Goal: Task Accomplishment & Management: Manage account settings

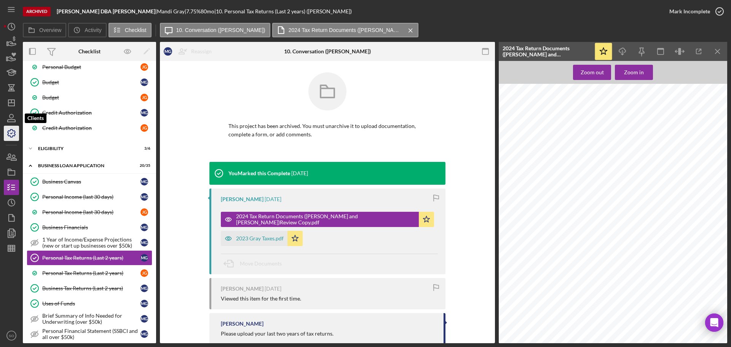
scroll to position [1294, 0]
click at [13, 104] on icon "Icon/Dashboard" at bounding box center [11, 102] width 19 height 19
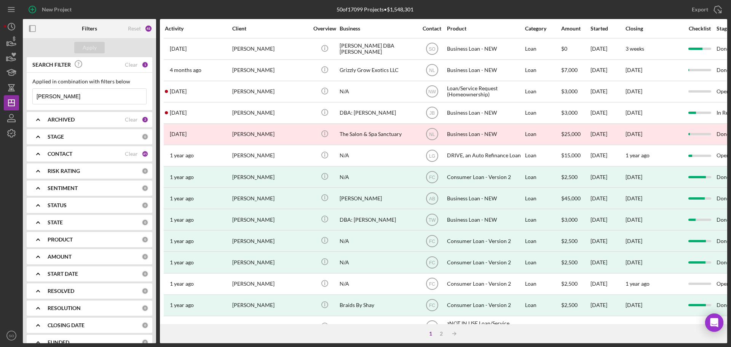
click at [80, 116] on div "ARCHIVED" at bounding box center [86, 119] width 77 height 6
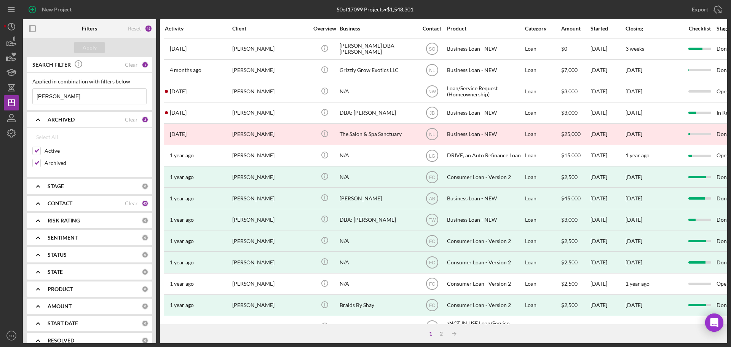
click at [48, 288] on b "PRODUCT" at bounding box center [60, 289] width 25 height 6
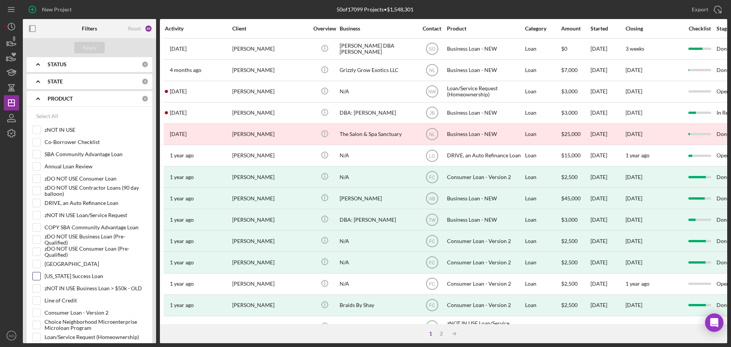
scroll to position [343, 0]
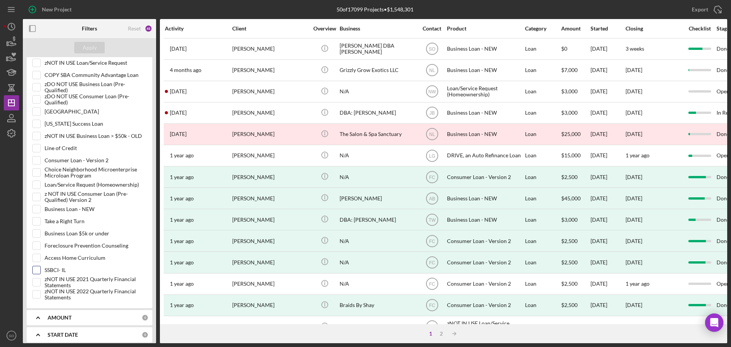
click at [37, 271] on input "SSBCI- IL" at bounding box center [37, 270] width 8 height 8
checkbox input "true"
click at [96, 45] on div "Apply" at bounding box center [90, 47] width 14 height 11
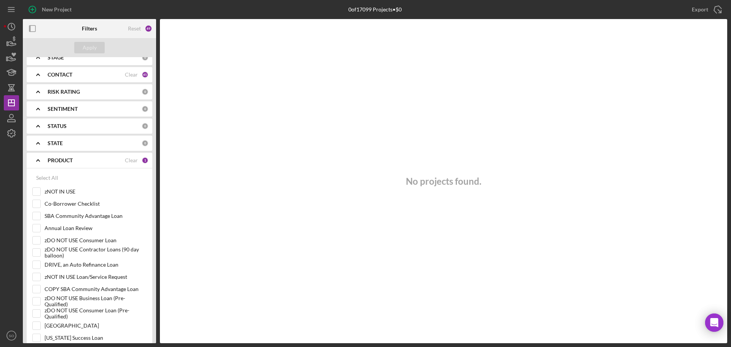
scroll to position [0, 0]
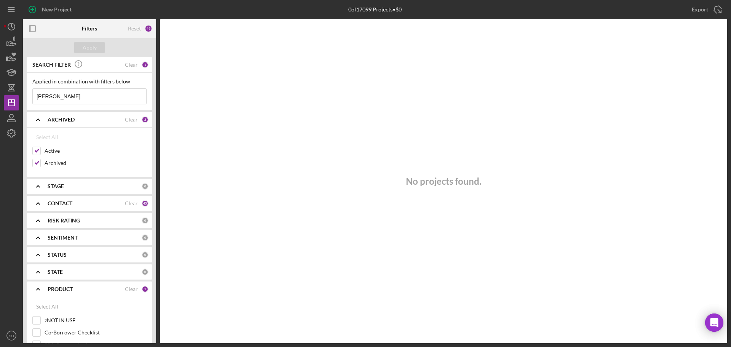
click at [73, 206] on div "CONTACT" at bounding box center [86, 203] width 77 height 6
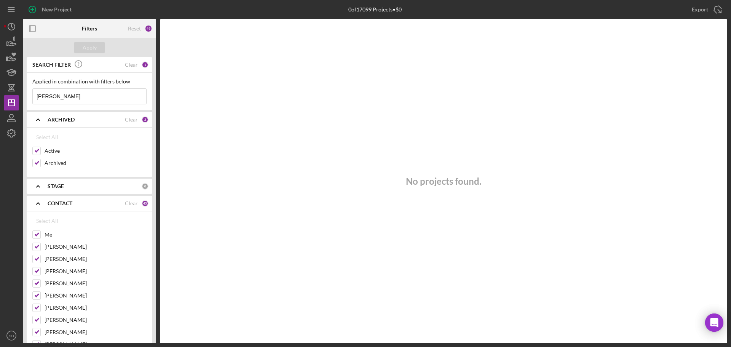
drag, startPoint x: 74, startPoint y: 100, endPoint x: 26, endPoint y: 100, distance: 47.6
click at [26, 100] on div "SEARCH FILTER Clear 1 Applied in combination with filters below [PERSON_NAME] I…" at bounding box center [89, 200] width 133 height 286
click at [86, 51] on div "Apply" at bounding box center [90, 47] width 14 height 11
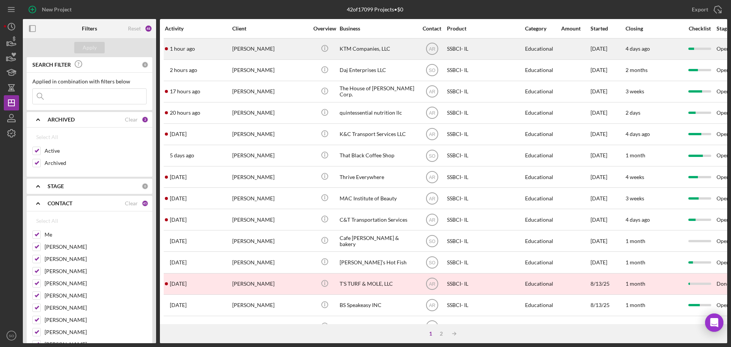
click at [271, 45] on div "[PERSON_NAME]" at bounding box center [270, 49] width 76 height 20
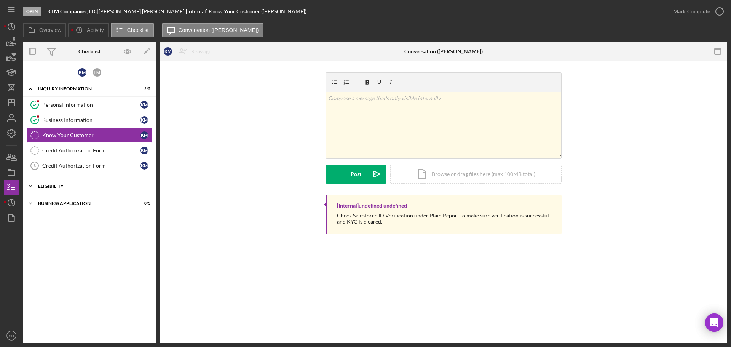
click at [62, 186] on div "Eligibility" at bounding box center [92, 186] width 108 height 5
click at [62, 267] on div "Business Application" at bounding box center [92, 268] width 108 height 5
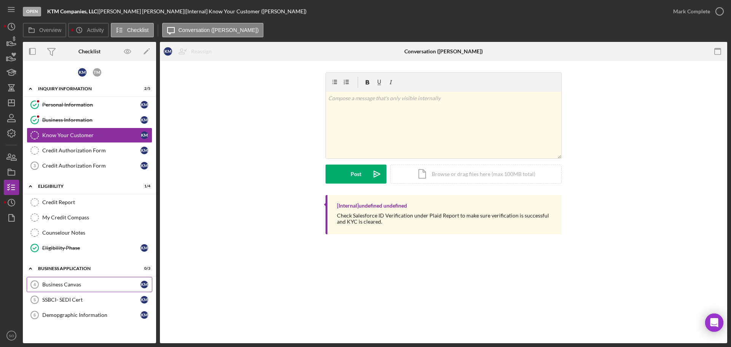
click at [67, 285] on div "Business Canvas" at bounding box center [91, 284] width 98 height 6
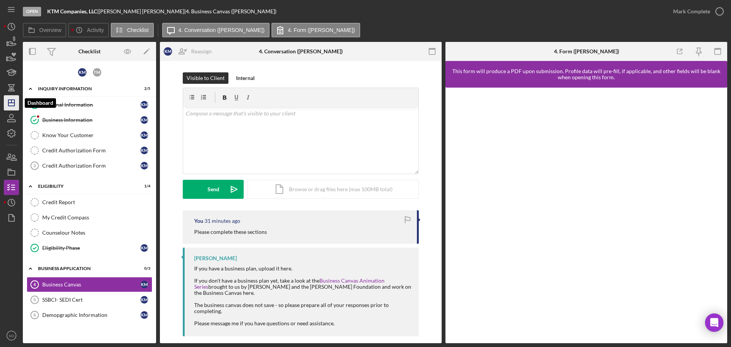
click at [11, 100] on line "button" at bounding box center [11, 101] width 0 height 3
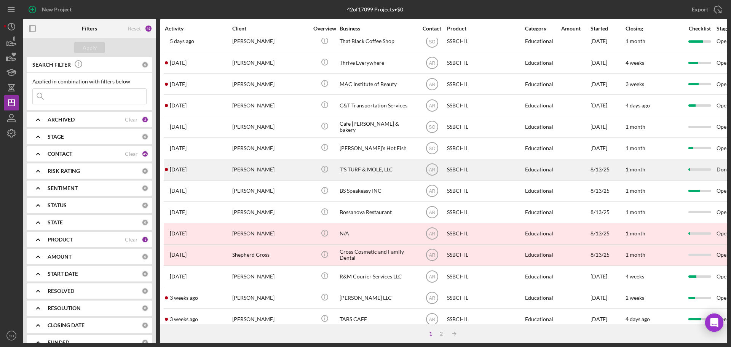
scroll to position [228, 0]
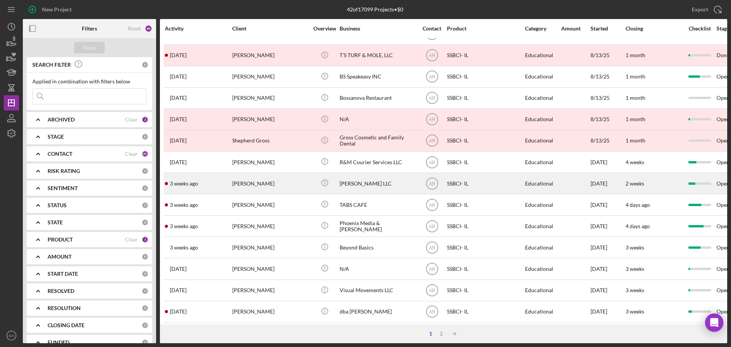
click at [270, 184] on div "[PERSON_NAME]" at bounding box center [270, 183] width 76 height 20
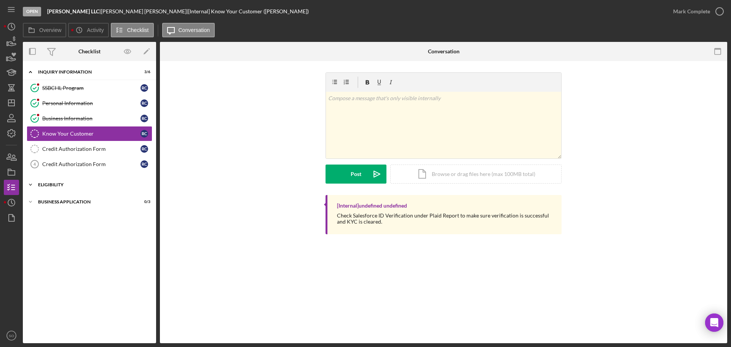
click at [57, 185] on div "Eligibility" at bounding box center [92, 184] width 108 height 5
drag, startPoint x: 56, startPoint y: 269, endPoint x: 65, endPoint y: 265, distance: 9.9
click at [56, 269] on div "Icon/Expander Business Application 0 / 3" at bounding box center [89, 266] width 133 height 15
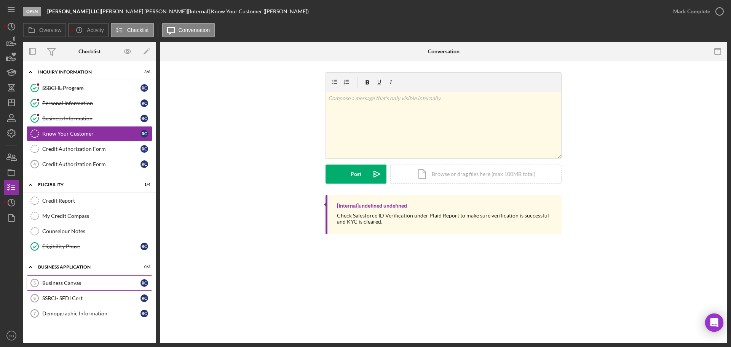
click at [62, 287] on link "Business Canvas 5 Business Canvas R C" at bounding box center [90, 282] width 126 height 15
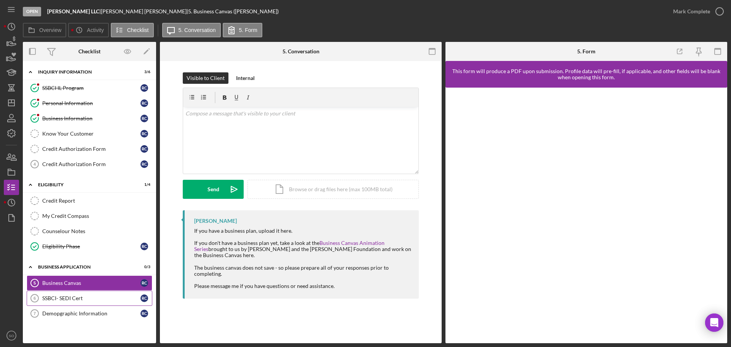
click at [58, 295] on div "SSBCI- SEDI Cert" at bounding box center [91, 298] width 98 height 6
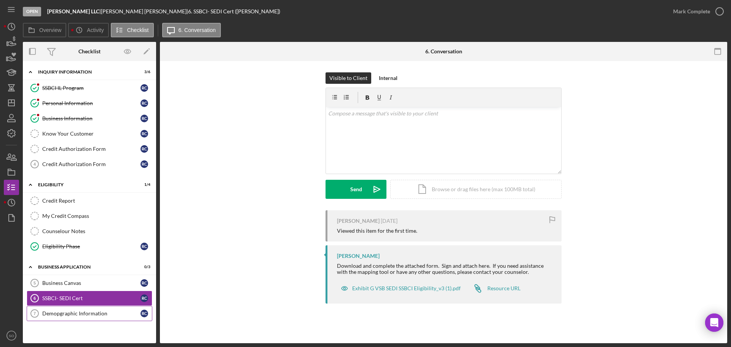
click at [73, 311] on div "Demopgraphic Information" at bounding box center [91, 313] width 98 height 6
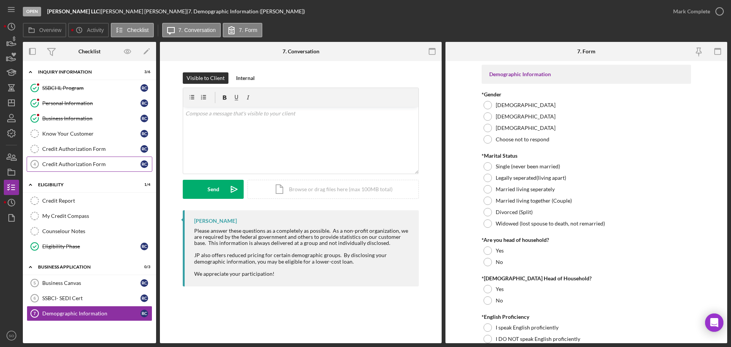
click at [70, 169] on link "Credit Authorization Form 4 Credit Authorization Form R C" at bounding box center [90, 163] width 126 height 15
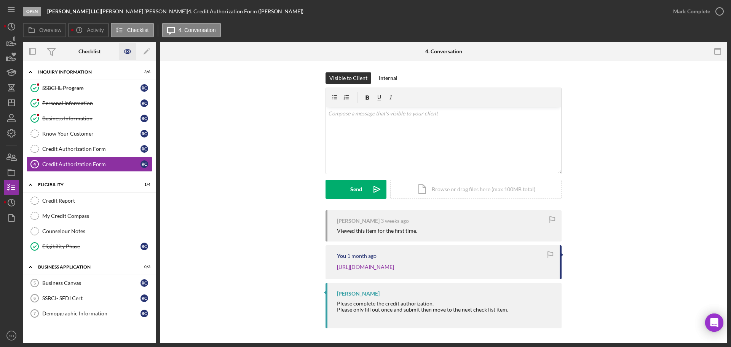
click at [124, 53] on icon "button" at bounding box center [127, 51] width 17 height 17
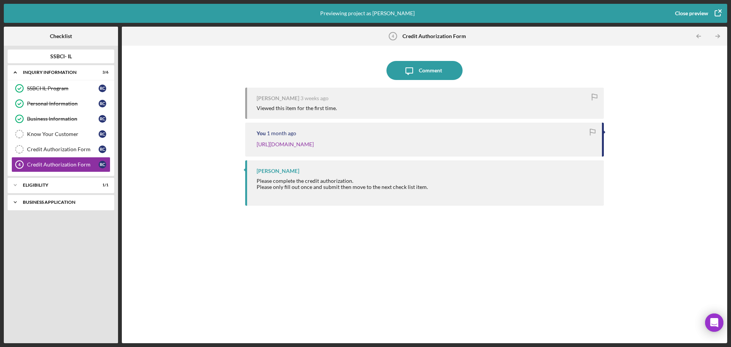
click at [37, 204] on div "Icon/Expander Business Application 0 / 3" at bounding box center [61, 201] width 107 height 15
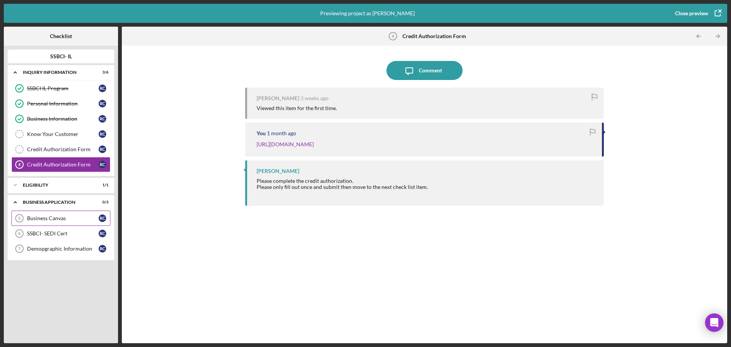
click at [45, 220] on div "Business Canvas" at bounding box center [63, 218] width 72 height 6
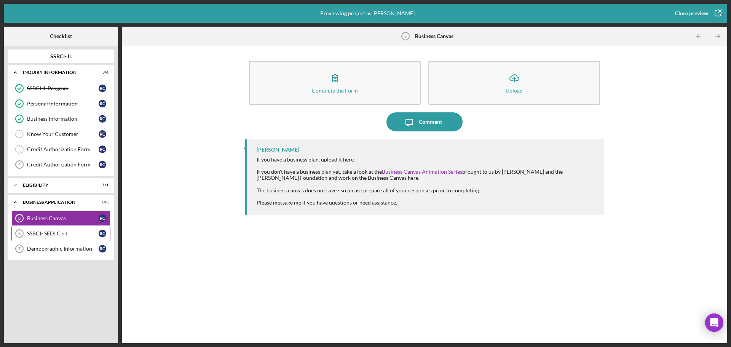
click at [45, 231] on div "SSBCI- SEDI Cert" at bounding box center [63, 233] width 72 height 6
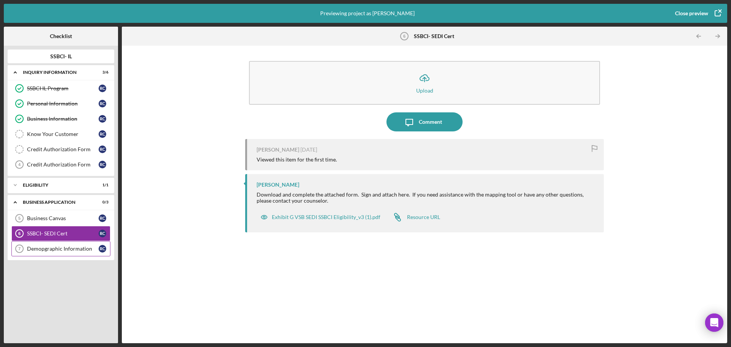
click at [42, 248] on div "Demopgraphic Information" at bounding box center [63, 248] width 72 height 6
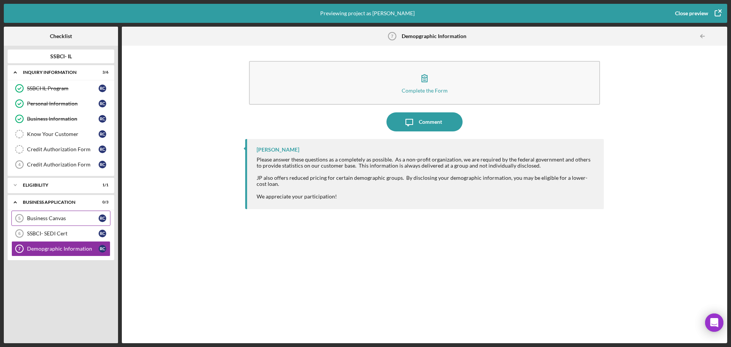
click at [44, 222] on div "Business Canvas 5 Business Canvas R C" at bounding box center [60, 217] width 99 height 15
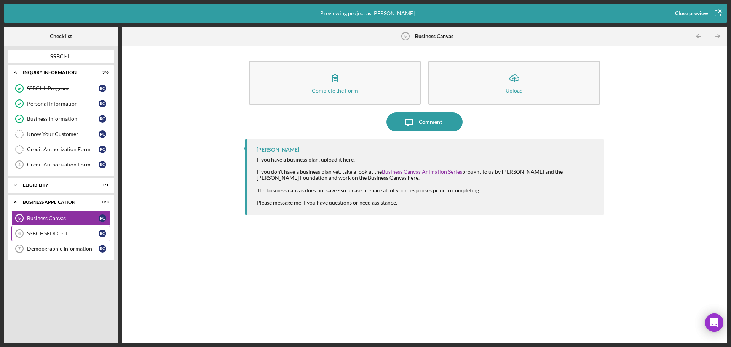
click at [48, 236] on div "SSBCI- SEDI Cert" at bounding box center [63, 233] width 72 height 6
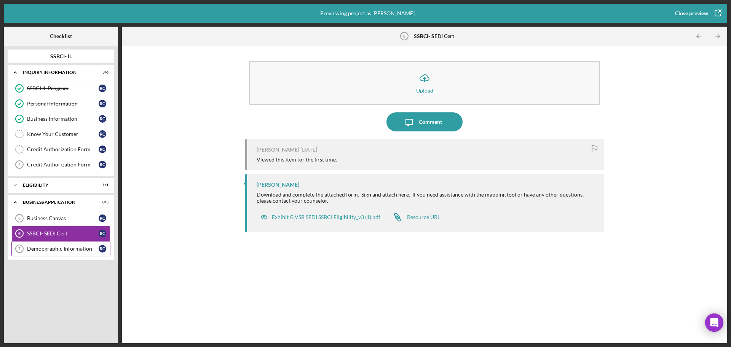
click at [48, 249] on div "Demopgraphic Information" at bounding box center [63, 248] width 72 height 6
click at [715, 13] on icon "button" at bounding box center [717, 13] width 19 height 19
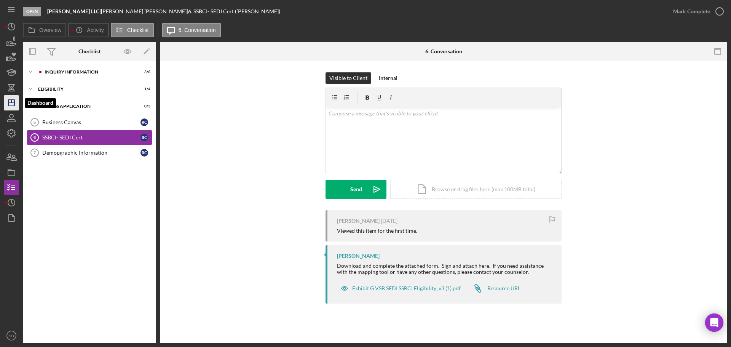
click at [14, 103] on line "button" at bounding box center [11, 103] width 6 height 0
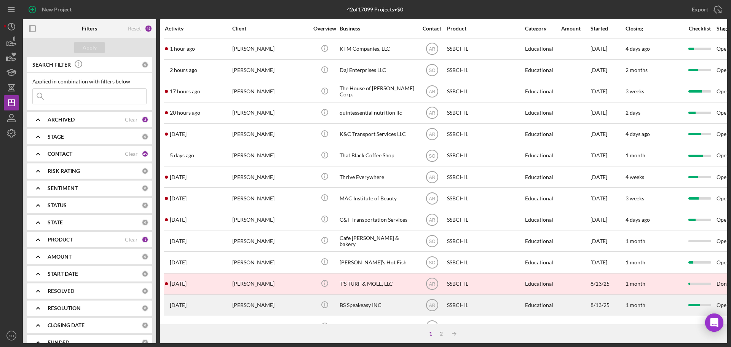
click at [260, 298] on div "[PERSON_NAME]" at bounding box center [270, 305] width 76 height 20
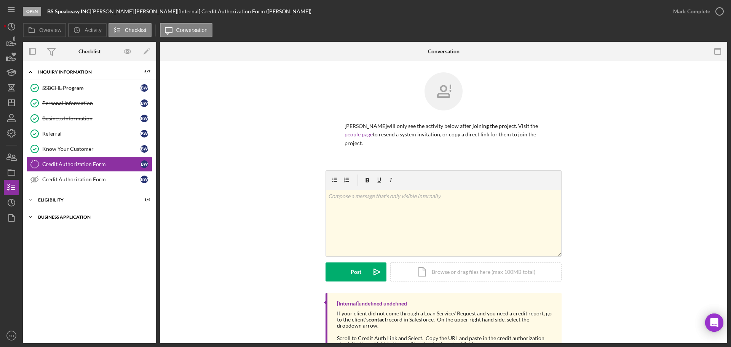
click at [78, 217] on div "Business Application" at bounding box center [92, 217] width 108 height 5
click at [127, 54] on icon "button" at bounding box center [127, 51] width 17 height 17
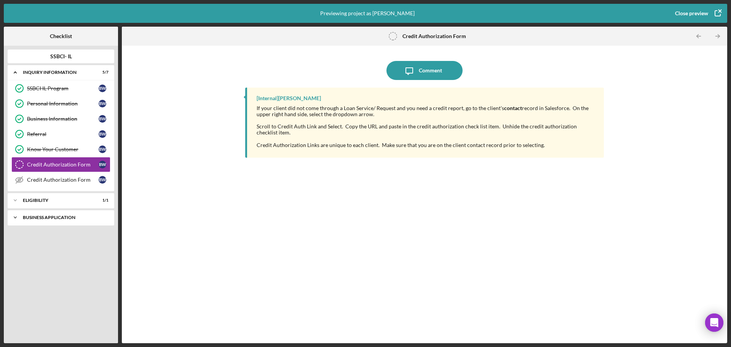
click at [60, 217] on div "Business Application" at bounding box center [64, 217] width 82 height 5
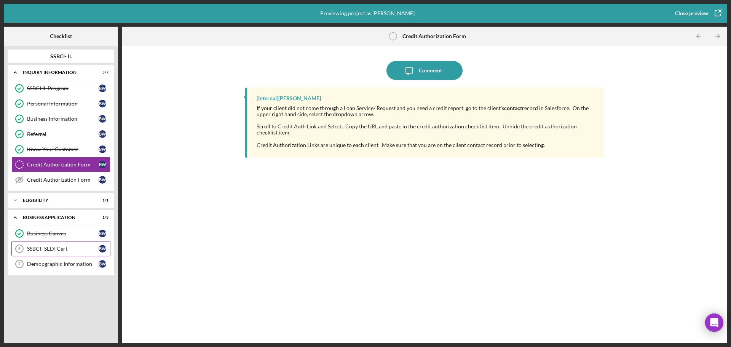
click at [57, 249] on div "SSBCI- SEDI Cert" at bounding box center [63, 248] width 72 height 6
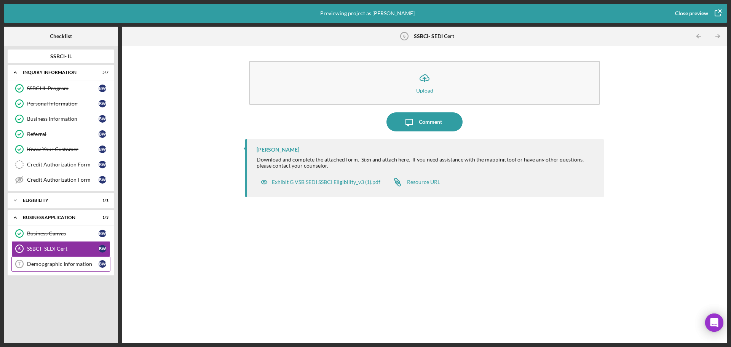
click at [55, 263] on div "Demopgraphic Information" at bounding box center [63, 264] width 72 height 6
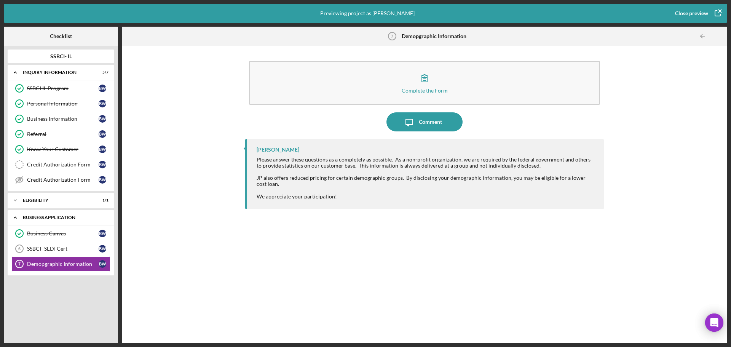
click at [41, 217] on div "Business Application" at bounding box center [64, 217] width 82 height 5
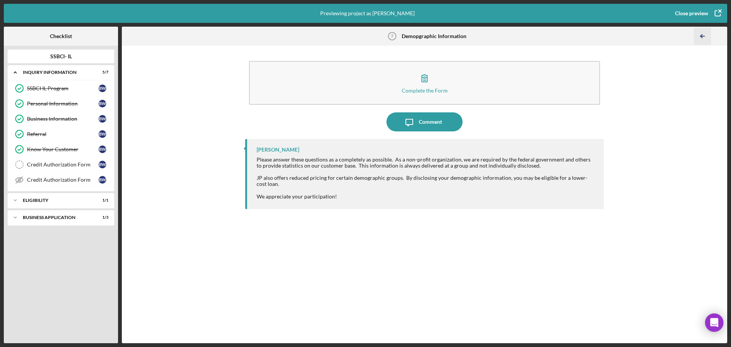
click at [701, 37] on polyline "button" at bounding box center [701, 36] width 2 height 3
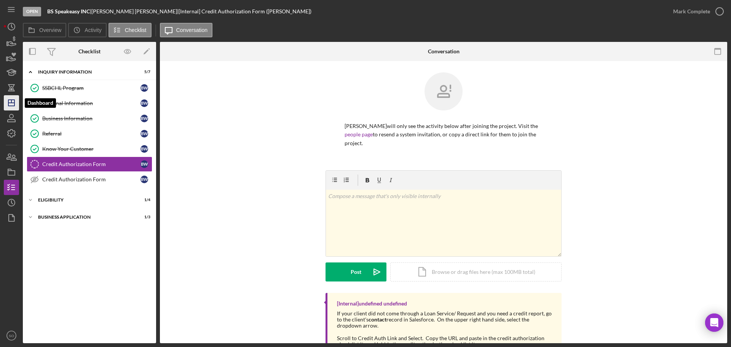
click at [12, 105] on icon "Icon/Dashboard" at bounding box center [11, 102] width 19 height 19
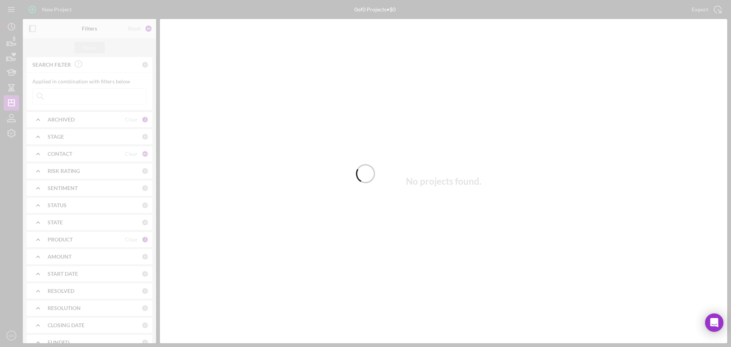
click at [83, 97] on div at bounding box center [365, 173] width 731 height 347
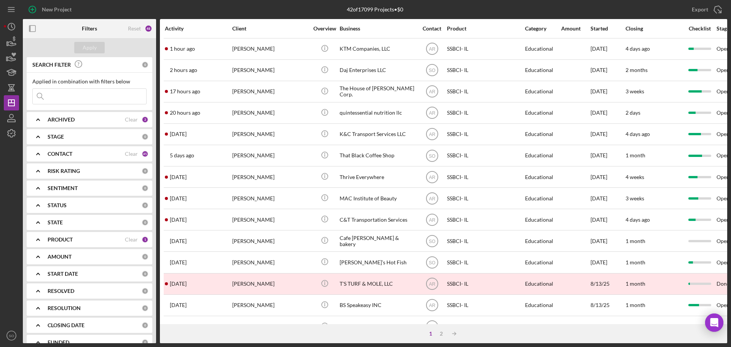
click at [83, 97] on input at bounding box center [89, 96] width 113 height 15
type input "[PERSON_NAME]"
click at [92, 49] on div "Apply" at bounding box center [90, 47] width 14 height 11
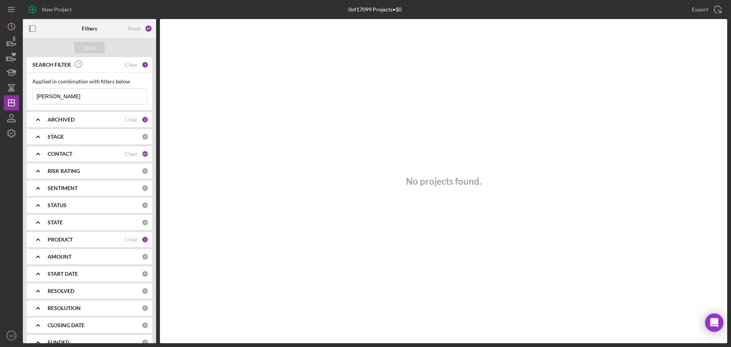
click at [73, 244] on div "PRODUCT Clear 1" at bounding box center [98, 239] width 101 height 15
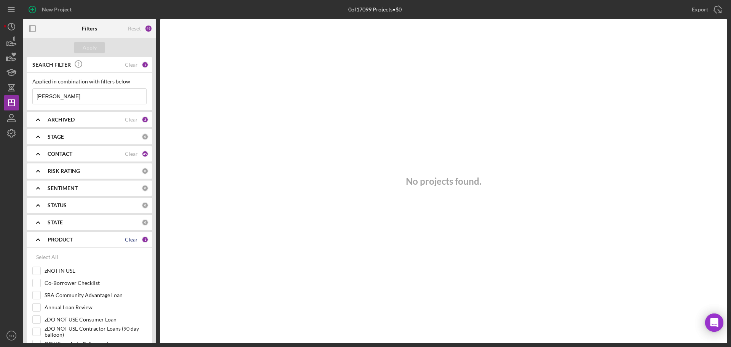
click at [126, 241] on div "Clear" at bounding box center [131, 239] width 13 height 6
checkbox input "false"
click at [91, 46] on div "Apply" at bounding box center [90, 47] width 14 height 11
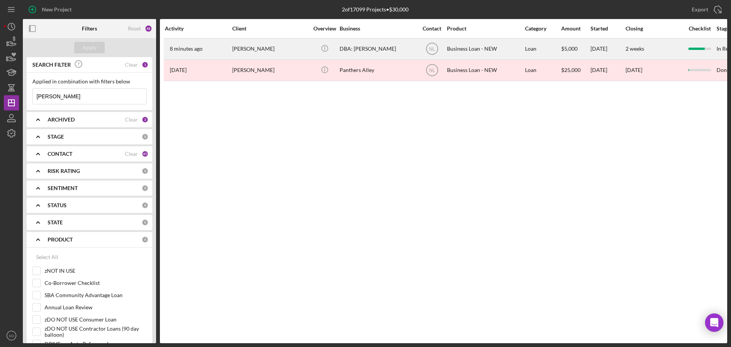
click at [288, 51] on div "[PERSON_NAME]" at bounding box center [270, 49] width 76 height 20
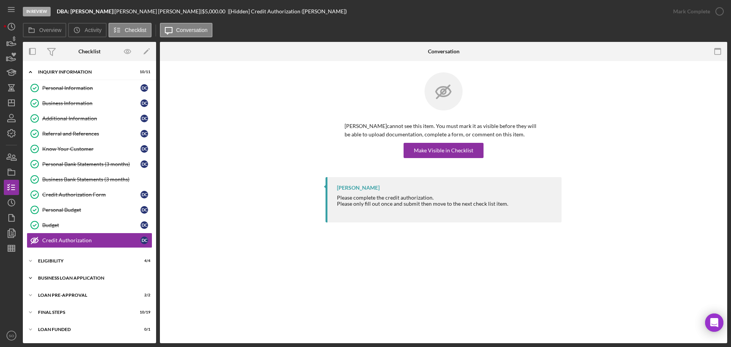
click at [72, 275] on div "Icon/Expander BUSINESS LOAN APPLICATION 20 / 27" at bounding box center [89, 277] width 133 height 15
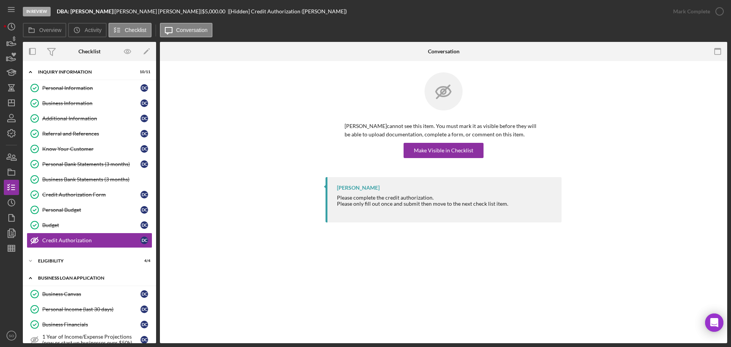
scroll to position [114, 0]
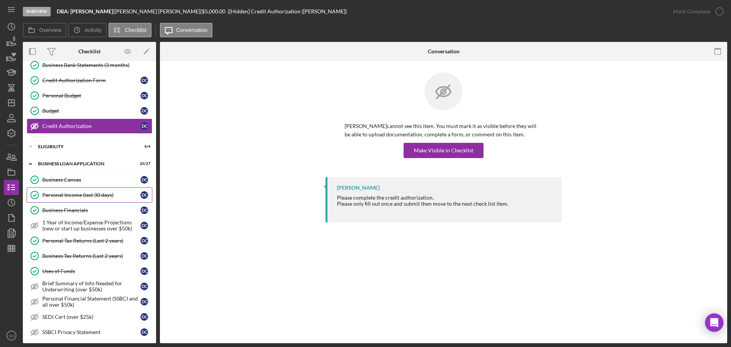
click at [63, 194] on div "Personal Income (last 30 days)" at bounding box center [91, 195] width 98 height 6
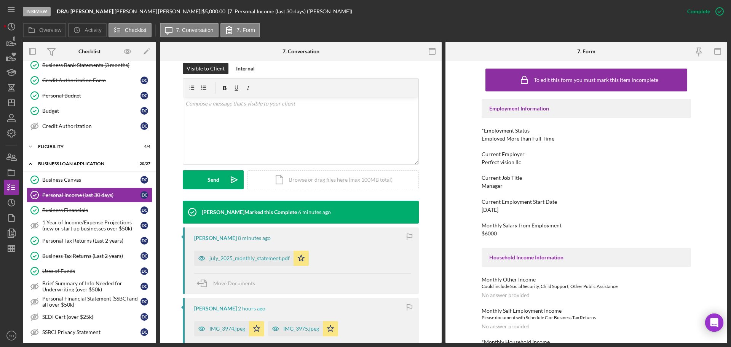
scroll to position [190, 0]
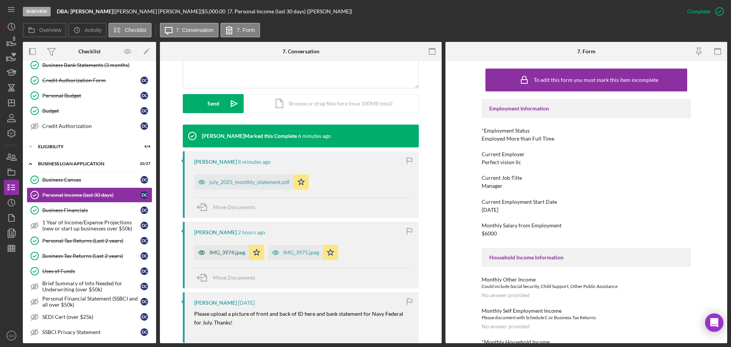
click at [226, 257] on div "IMG_3974.jpeg" at bounding box center [221, 252] width 55 height 15
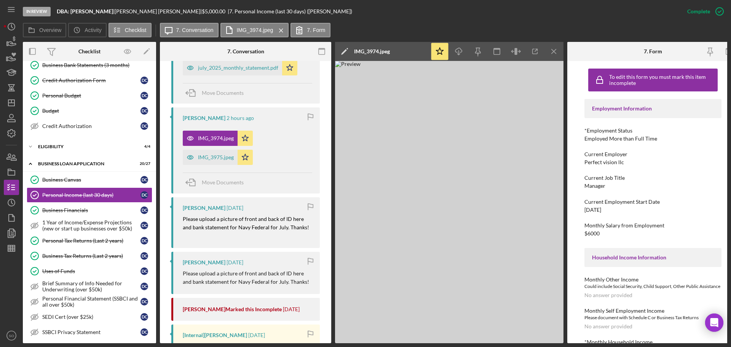
scroll to position [427, 0]
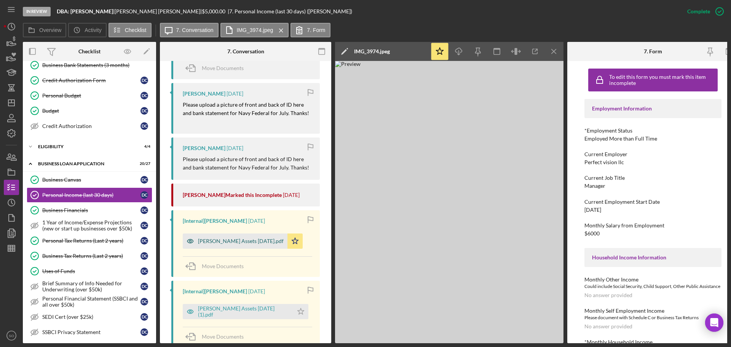
click at [226, 242] on div "[PERSON_NAME] Assets [DATE].pdf" at bounding box center [241, 241] width 86 height 6
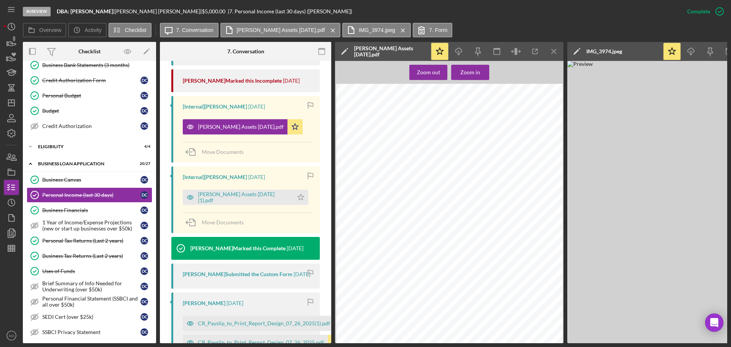
scroll to position [617, 0]
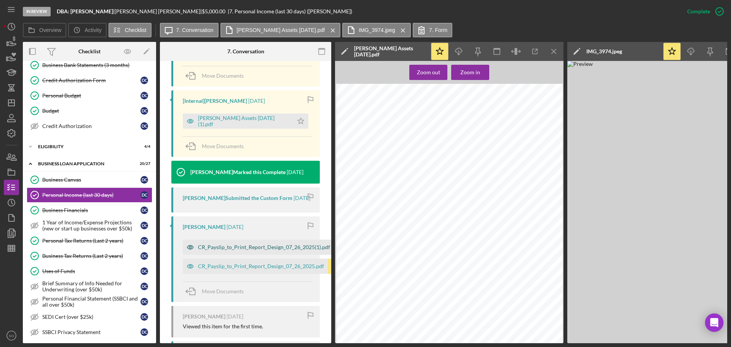
click at [237, 250] on div "CR_Payslip_to_Print_Report_Design_07_26_2025(1).pdf" at bounding box center [264, 247] width 132 height 6
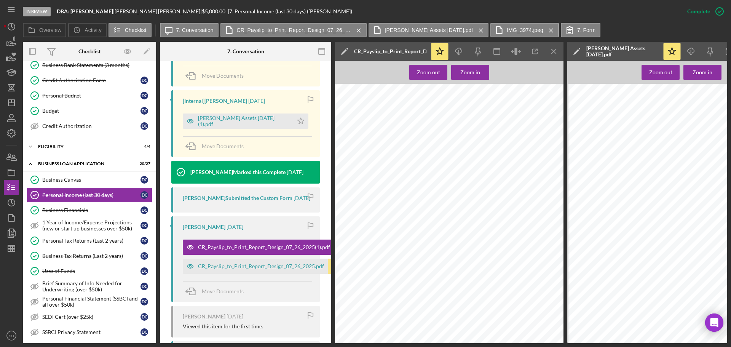
scroll to position [0, 6]
click at [271, 269] on div "CR_Payslip_to_Print_Report_Design_07_26_2025.pdf" at bounding box center [261, 266] width 126 height 6
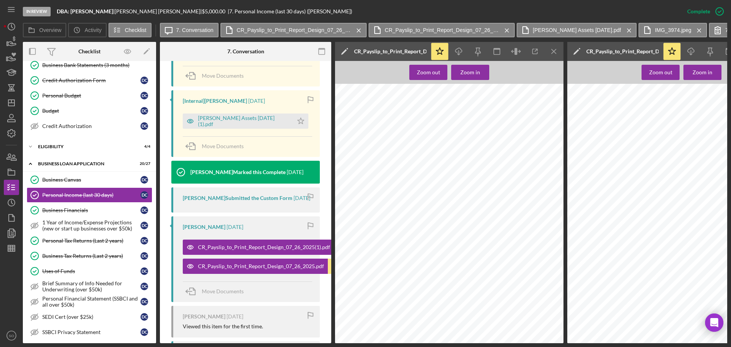
scroll to position [0, 10]
click at [68, 241] on div "Personal Tax Returns (Last 2 years)" at bounding box center [91, 240] width 98 height 6
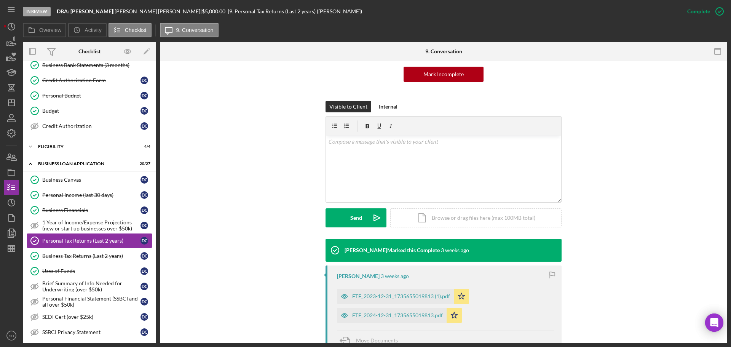
scroll to position [228, 0]
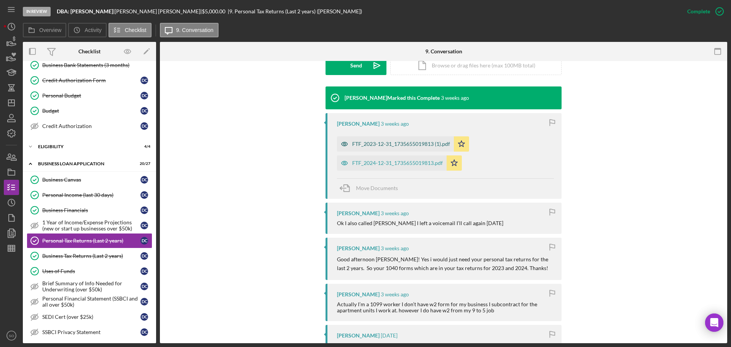
click at [382, 145] on div "FTF_2023-12-31_1735655019813 (1).pdf" at bounding box center [401, 144] width 98 height 6
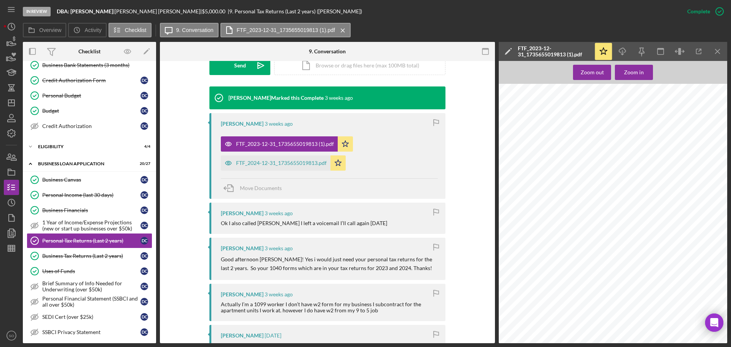
scroll to position [76, 0]
click at [691, 258] on div "CDA Attach Sch. B if required. X IL 695 44 1566 Apt. no. State Last name [PERSO…" at bounding box center [615, 158] width 233 height 301
drag, startPoint x: 75, startPoint y: 198, endPoint x: 347, endPoint y: 216, distance: 272.7
click at [75, 198] on link "Personal Income (last 30 days) Personal Income (last 30 days) D C" at bounding box center [90, 194] width 126 height 15
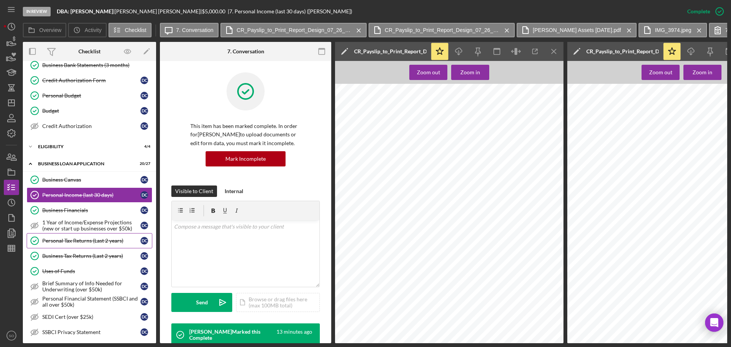
click at [91, 245] on link "Personal Tax Returns (Last 2 years) Personal Tax Returns (Last 2 years) D C" at bounding box center [90, 240] width 126 height 15
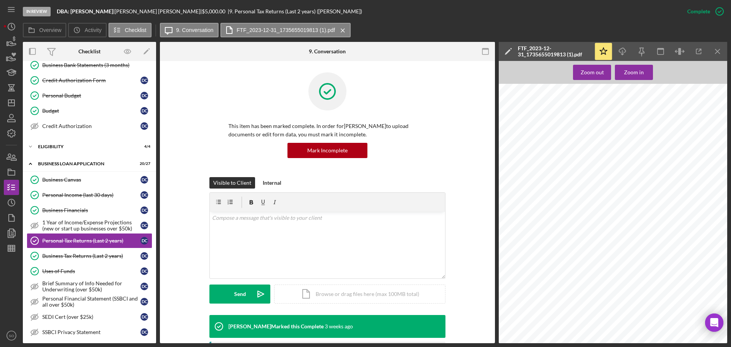
scroll to position [723, 0]
click at [12, 134] on icon "button" at bounding box center [11, 133] width 19 height 19
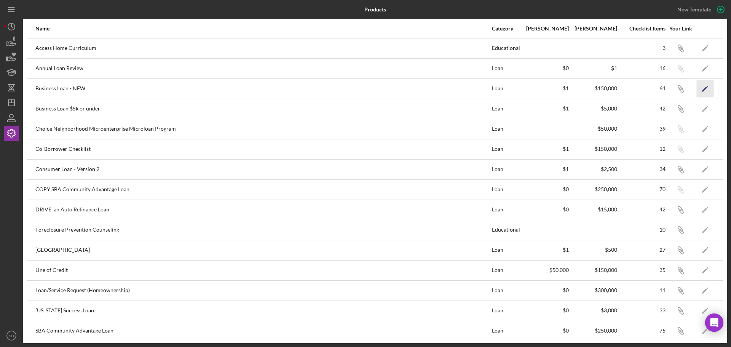
click at [702, 89] on polygon "button" at bounding box center [704, 88] width 5 height 5
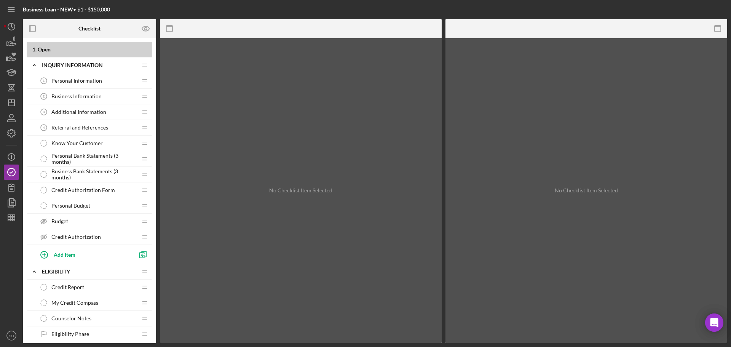
scroll to position [152, 0]
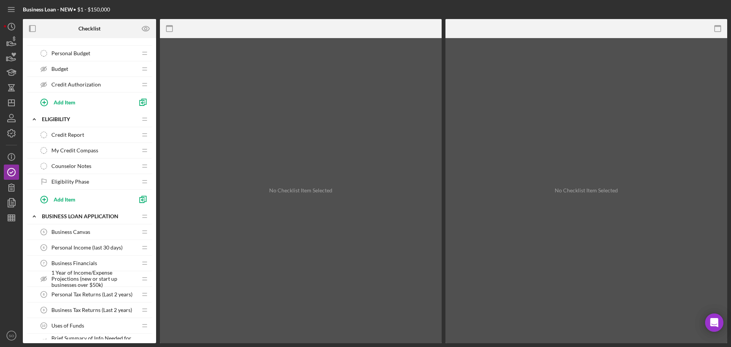
click at [89, 246] on span "Personal Income (last 30 days)" at bounding box center [86, 247] width 71 height 6
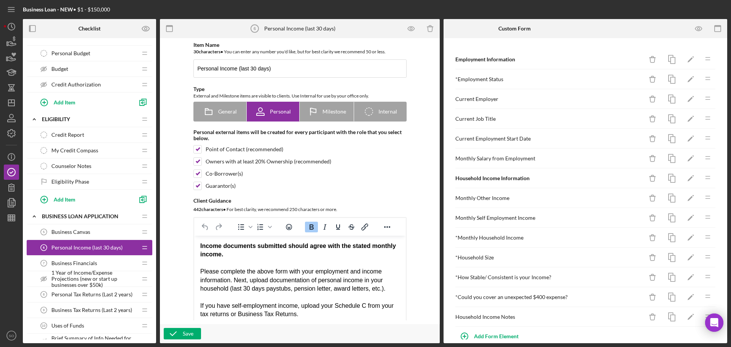
scroll to position [38, 0]
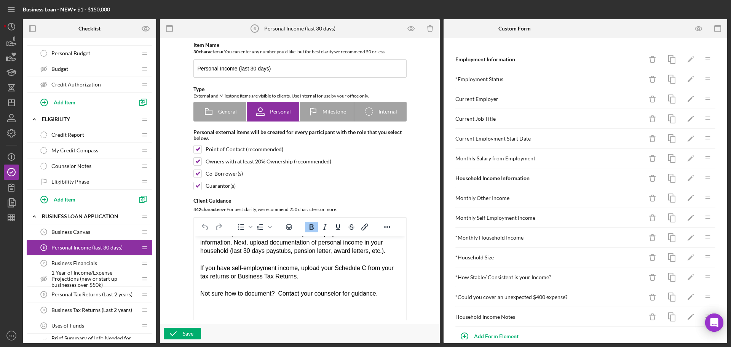
click at [316, 276] on div "If you have self-employment income, upload your Schedule C from your tax return…" at bounding box center [299, 272] width 199 height 17
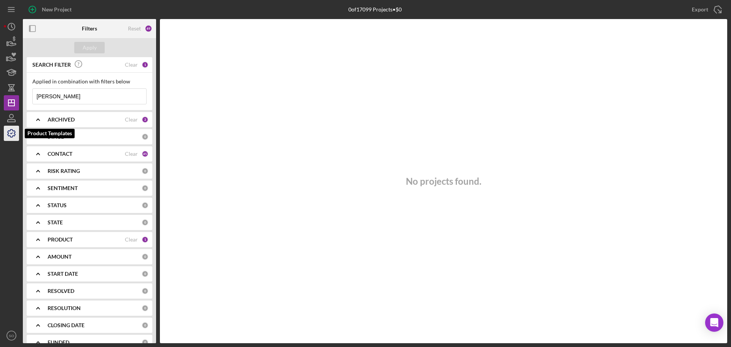
click at [13, 132] on icon "button" at bounding box center [11, 133] width 19 height 19
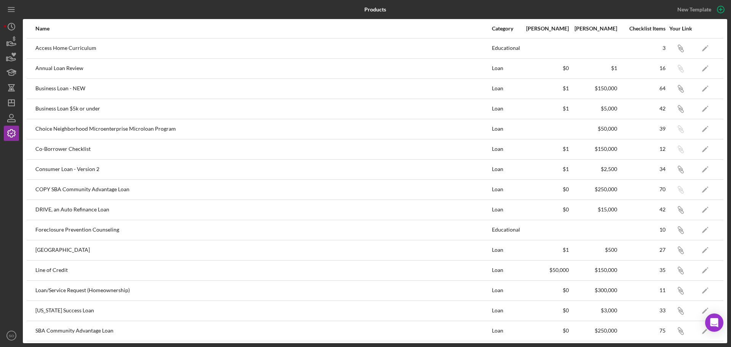
scroll to position [152, 0]
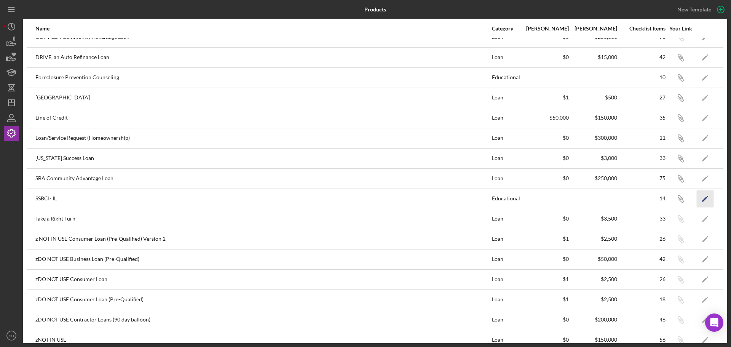
click at [696, 200] on icon "Icon/Edit" at bounding box center [704, 198] width 17 height 17
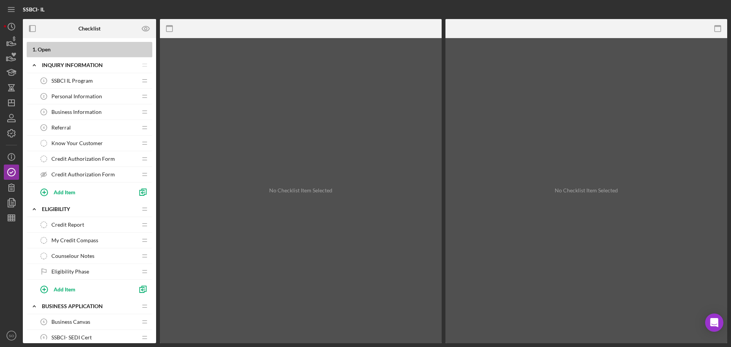
scroll to position [137, 0]
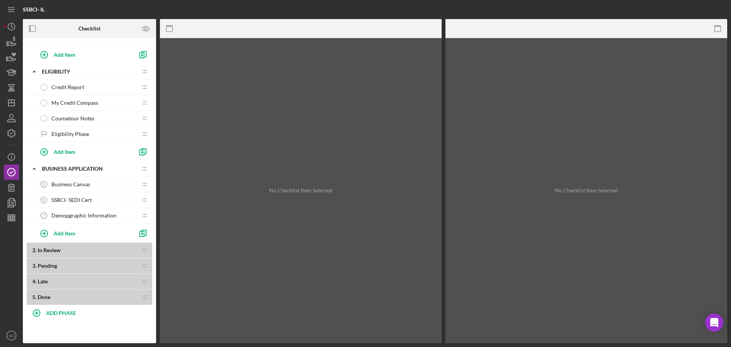
click at [77, 185] on span "Business Canvas" at bounding box center [70, 184] width 39 height 6
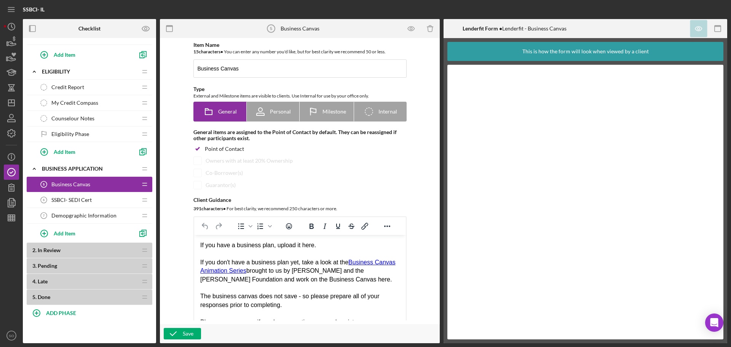
click at [72, 198] on span "SSBCI- SEDI Cert" at bounding box center [71, 200] width 40 height 6
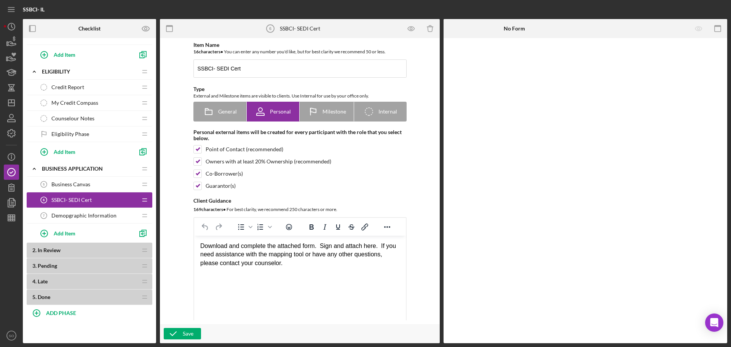
click at [70, 212] on span "Demopgraphic Information" at bounding box center [83, 215] width 65 height 6
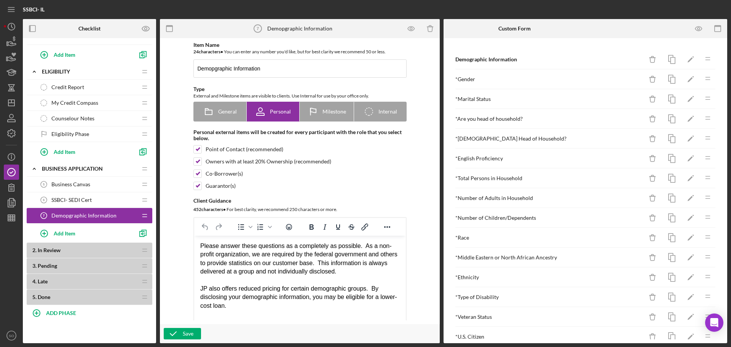
click at [82, 186] on span "Business Canvas" at bounding box center [70, 184] width 39 height 6
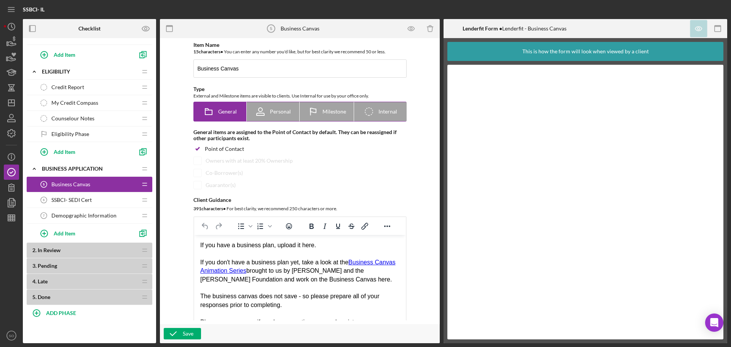
click at [273, 111] on span "Personal" at bounding box center [280, 111] width 21 height 6
radio input "false"
radio input "true"
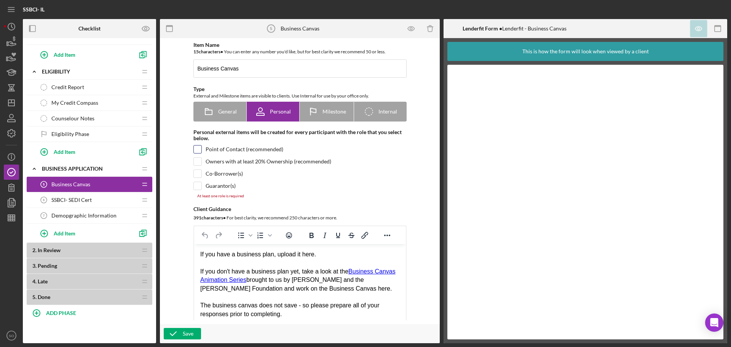
click at [197, 150] on input "checkbox" at bounding box center [198, 149] width 8 height 8
checkbox input "true"
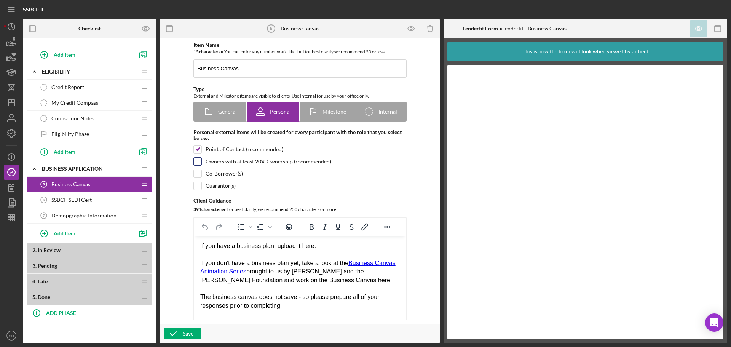
click at [195, 160] on input "checkbox" at bounding box center [198, 162] width 8 height 8
checkbox input "true"
click at [196, 178] on div "Item Name 15 character s • You can enter any number you'd like, but for best cl…" at bounding box center [300, 186] width 228 height 289
click at [196, 174] on input "checkbox" at bounding box center [198, 174] width 8 height 8
checkbox input "true"
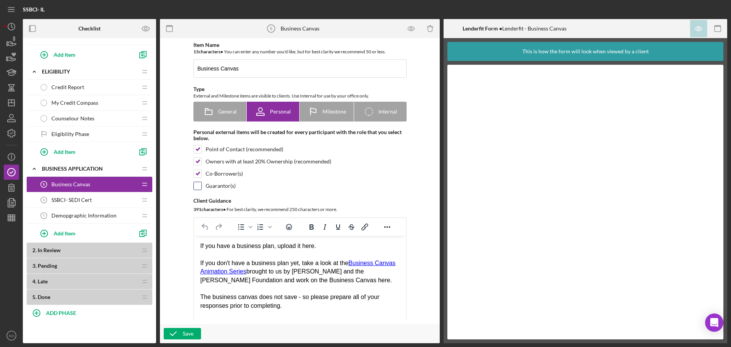
click at [196, 186] on input "checkbox" at bounding box center [198, 186] width 8 height 8
checkbox input "true"
click at [181, 333] on icon "button" at bounding box center [173, 333] width 19 height 19
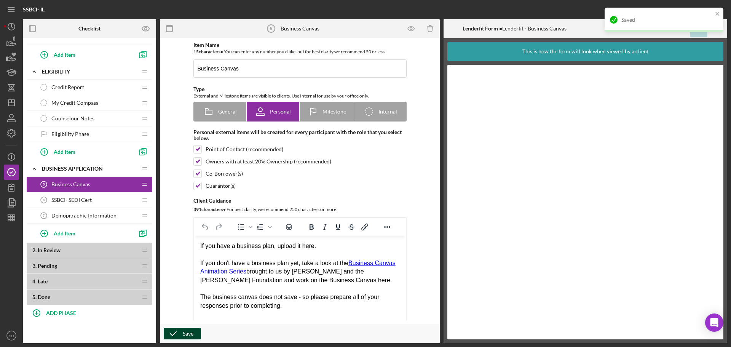
click at [77, 216] on span "Demopgraphic Information" at bounding box center [83, 215] width 65 height 6
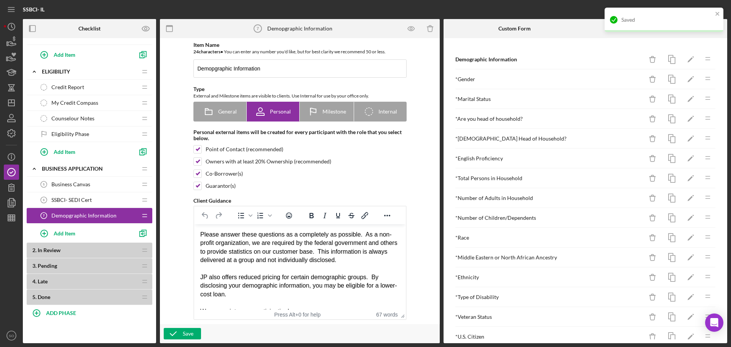
click at [80, 199] on span "SSBCI- SEDI Cert" at bounding box center [71, 200] width 40 height 6
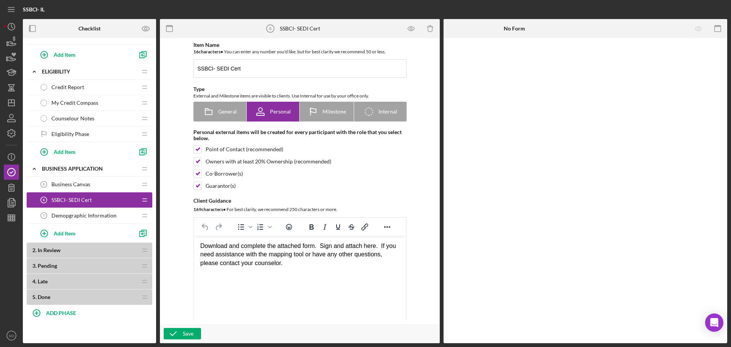
click at [79, 183] on span "Business Canvas" at bounding box center [70, 184] width 39 height 6
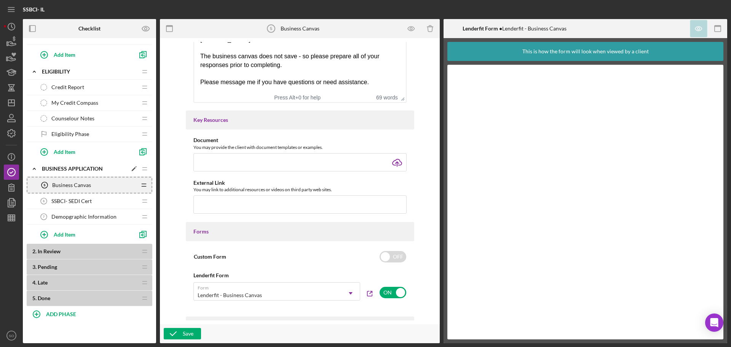
scroll to position [81, 0]
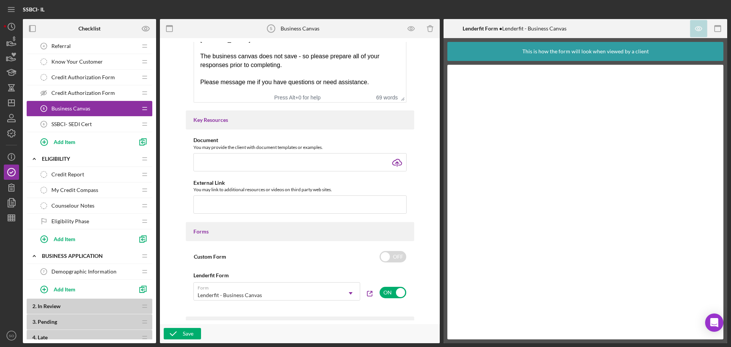
drag, startPoint x: 113, startPoint y: 271, endPoint x: 136, endPoint y: 274, distance: 23.4
click at [131, 278] on div "Demopgraphic Information 7 Demopgraphic Information" at bounding box center [86, 271] width 101 height 15
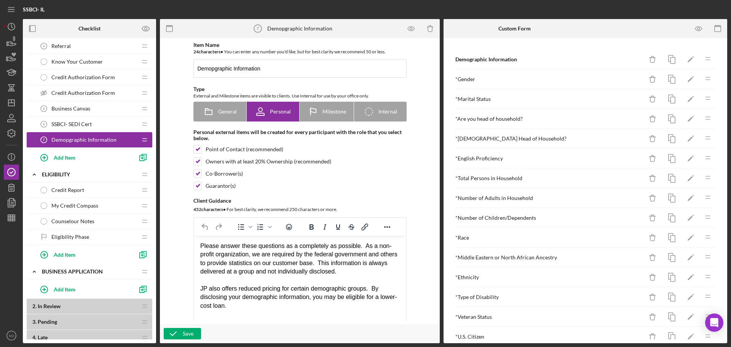
scroll to position [137, 0]
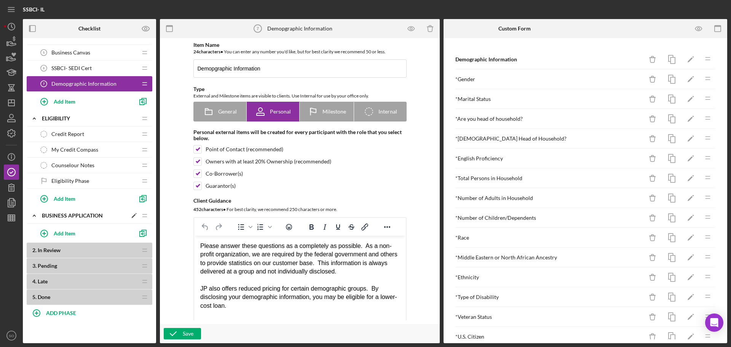
click at [133, 215] on icon "Icon/Edit" at bounding box center [134, 216] width 14 height 14
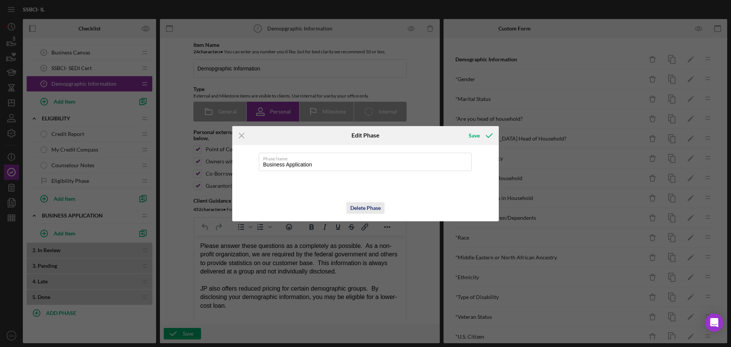
click at [367, 208] on div "Delete Phase" at bounding box center [365, 207] width 30 height 11
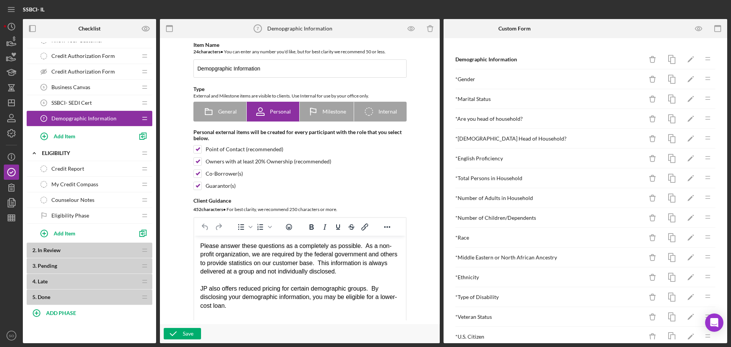
scroll to position [0, 0]
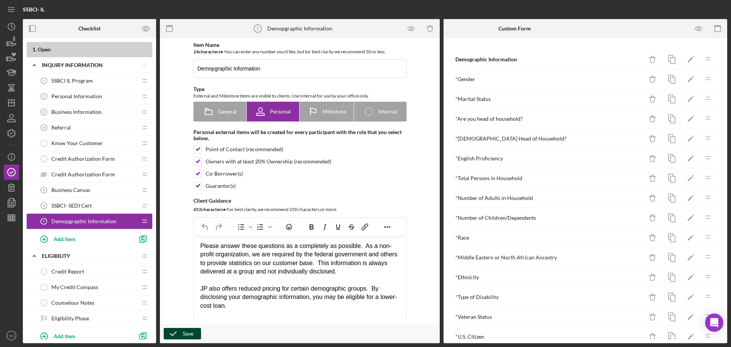
click at [177, 332] on icon "button" at bounding box center [173, 333] width 19 height 19
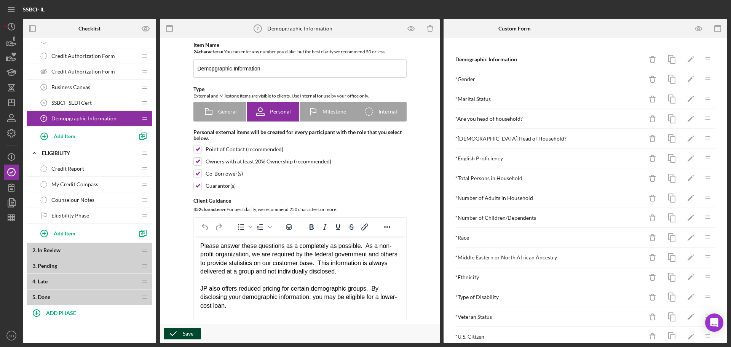
click at [192, 335] on div "Save" at bounding box center [188, 333] width 11 height 11
